Goal: Task Accomplishment & Management: Manage account settings

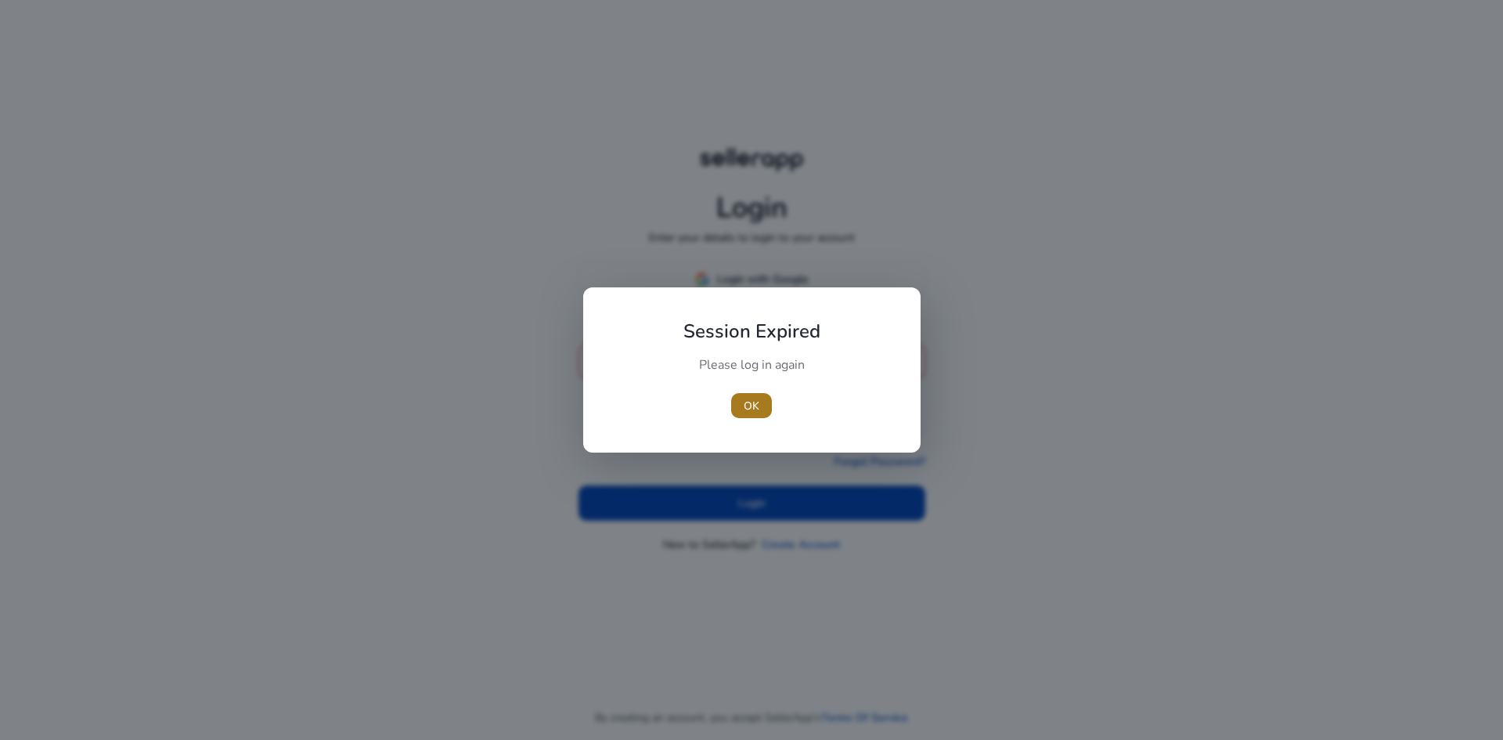
click at [746, 395] on span "button" at bounding box center [751, 406] width 41 height 38
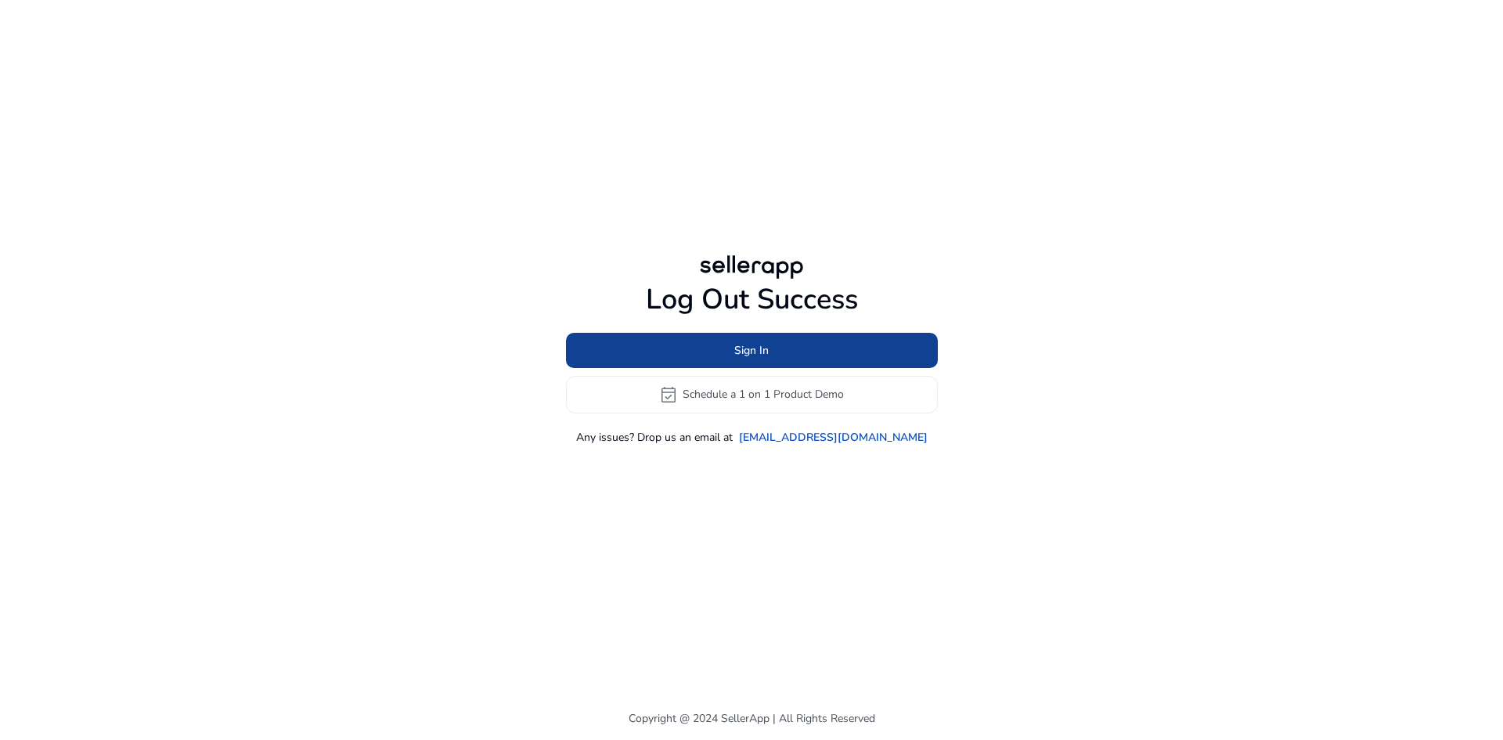
click at [741, 344] on span "Sign In" at bounding box center [751, 350] width 34 height 16
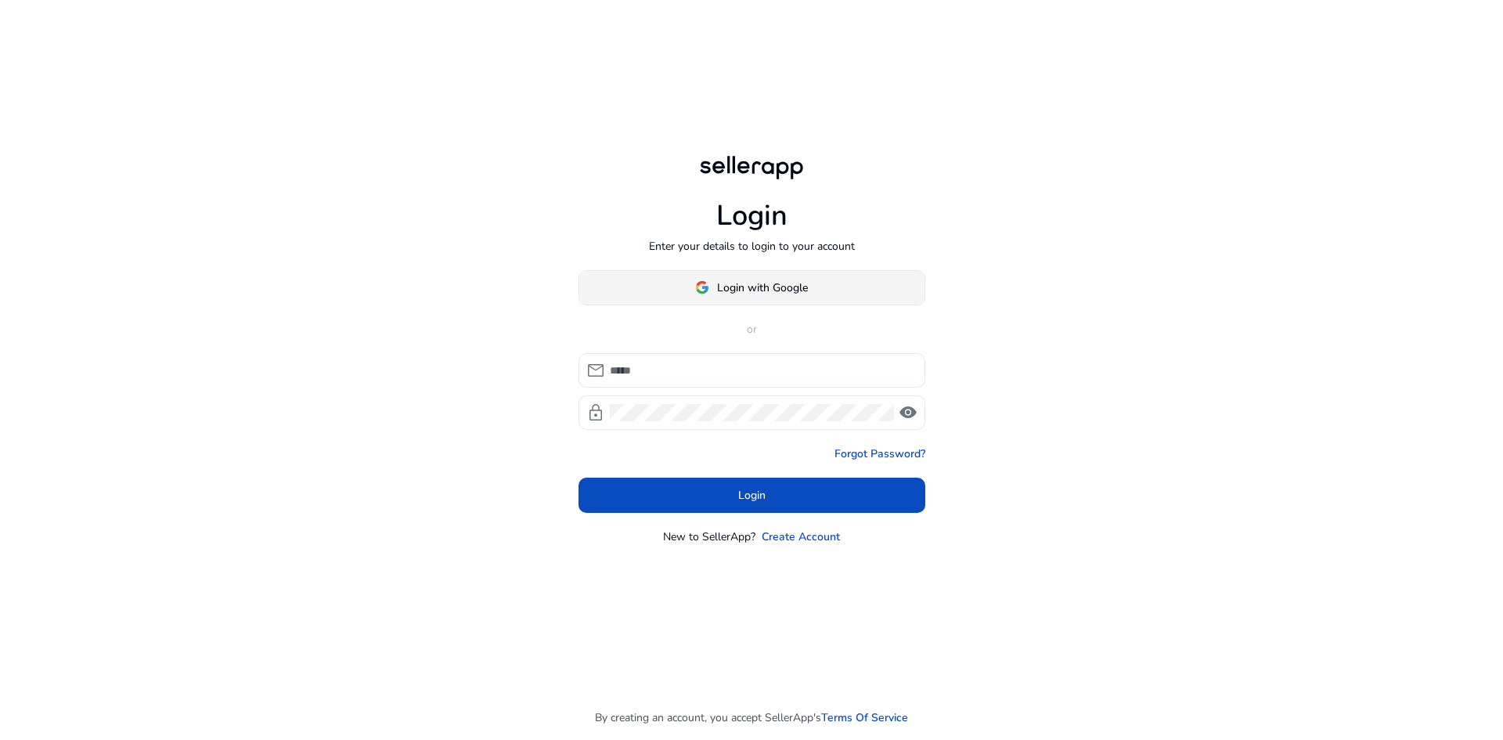
click at [736, 287] on span "Login with Google" at bounding box center [762, 287] width 91 height 16
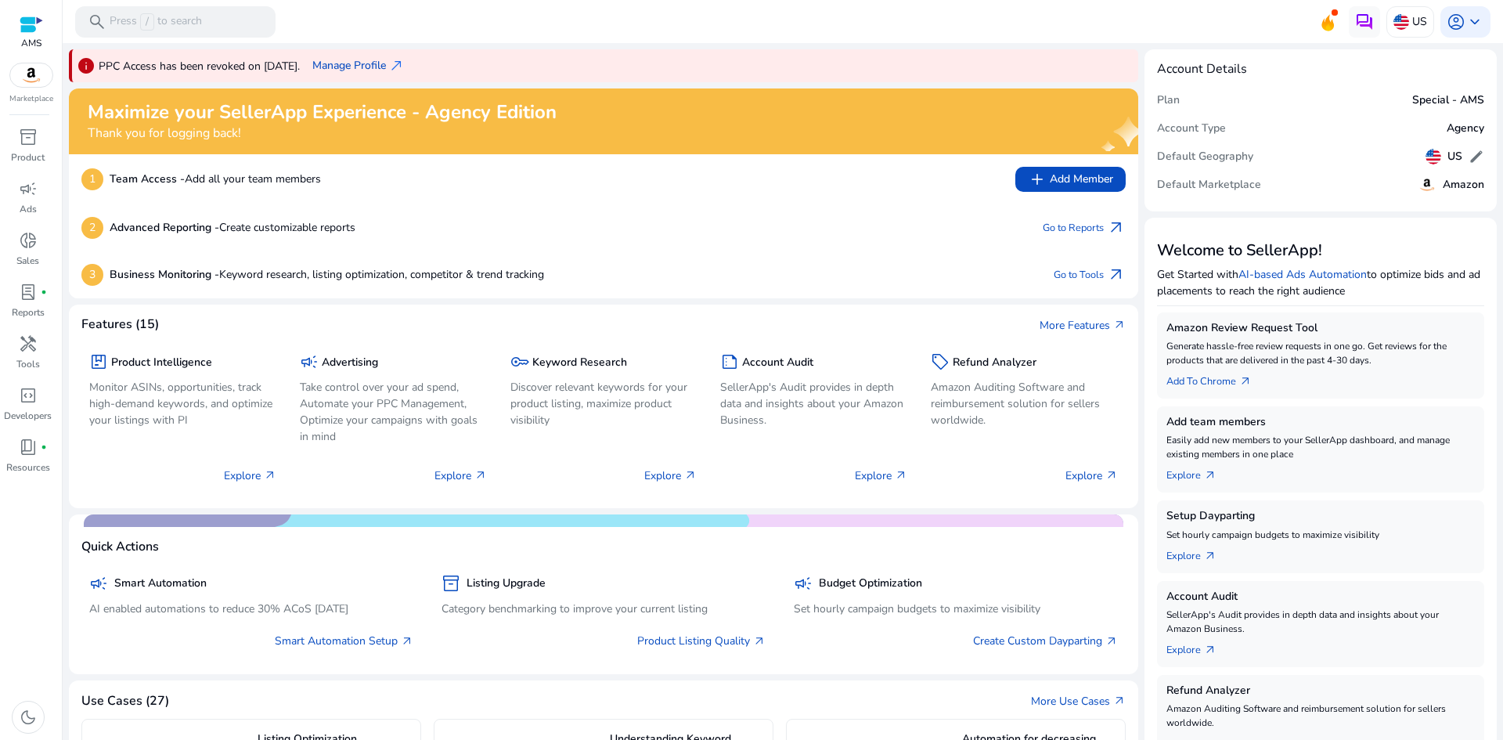
click at [287, 67] on p "PPC Access has been revoked on [DATE]." at bounding box center [199, 66] width 201 height 16
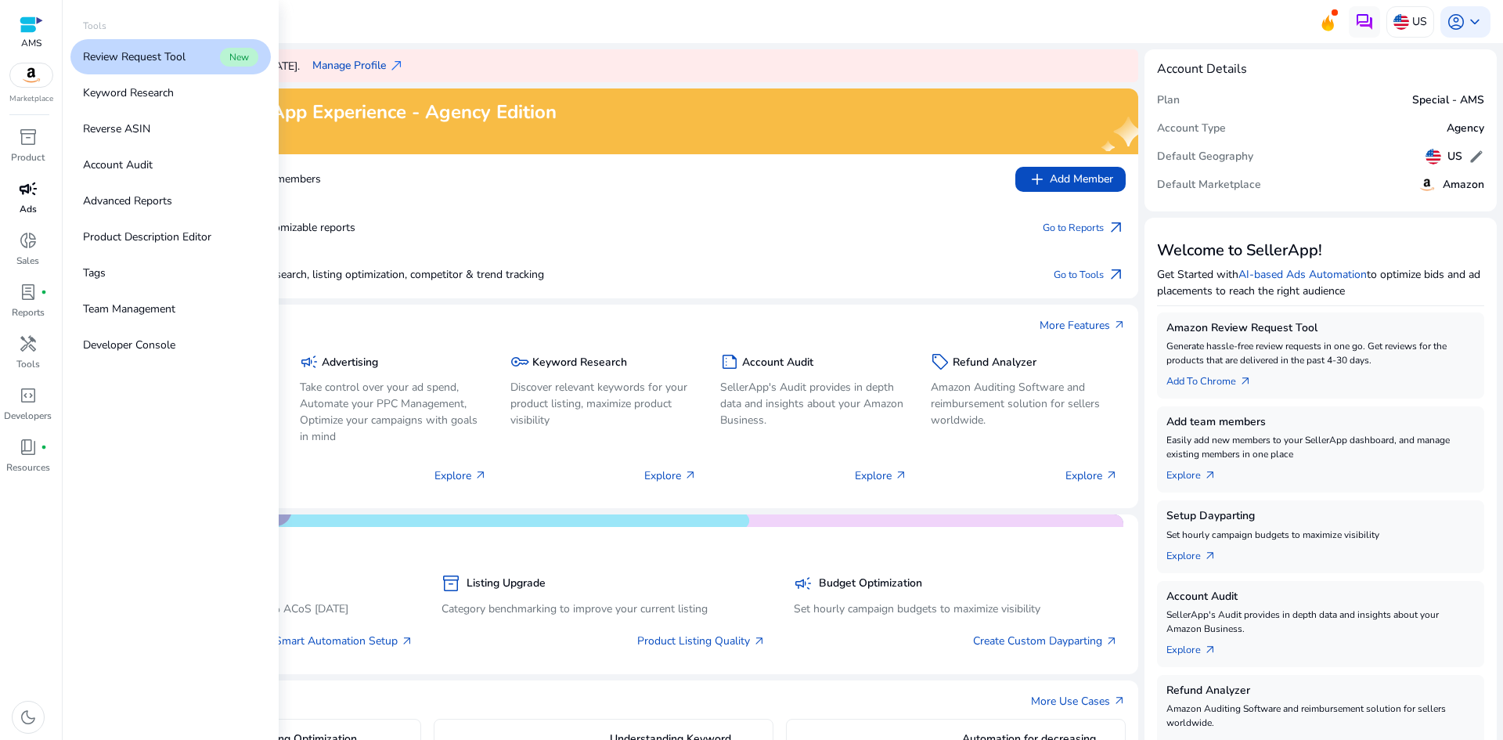
click at [34, 203] on p "Ads" at bounding box center [28, 209] width 17 height 14
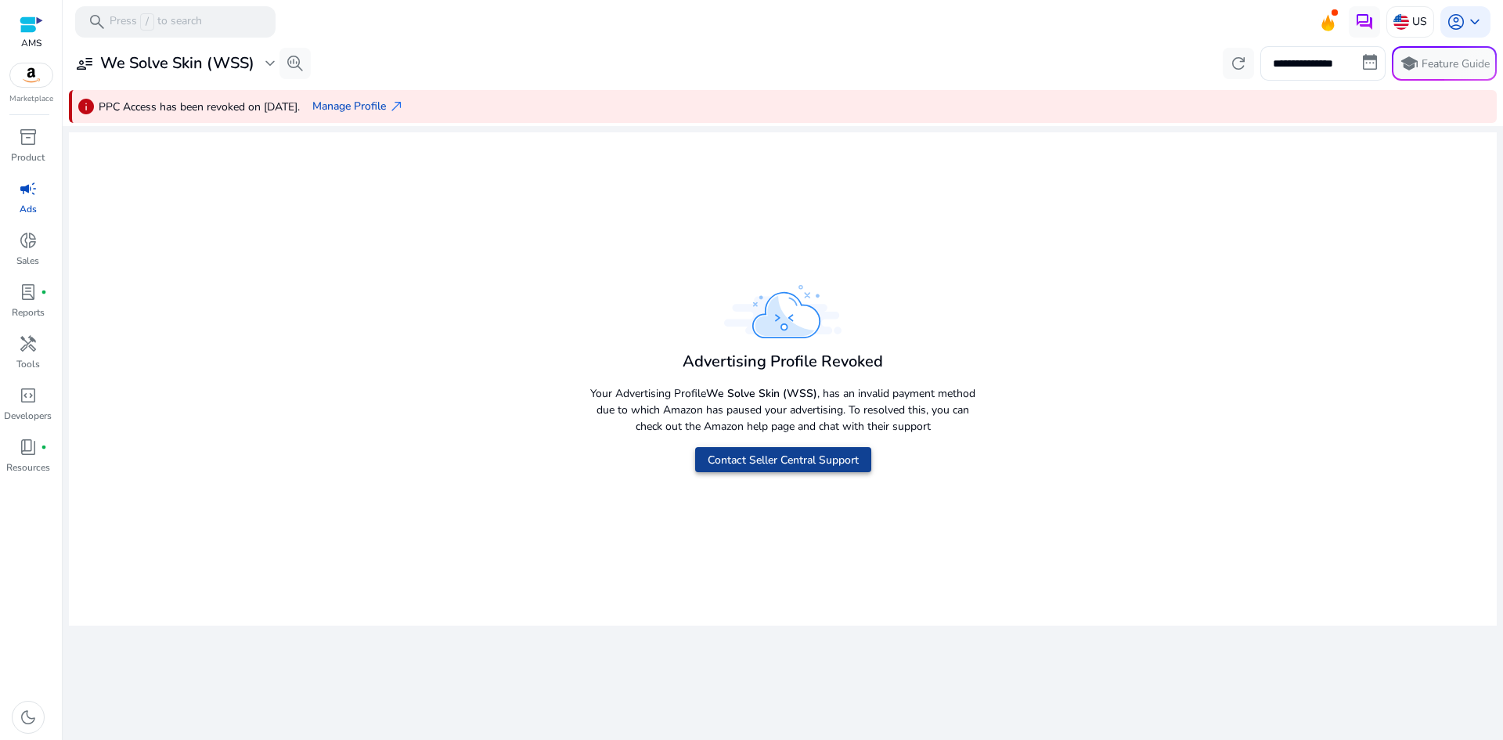
click at [778, 465] on span "Contact Seller Central Support" at bounding box center [783, 460] width 151 height 16
